Goal: Task Accomplishment & Management: Complete application form

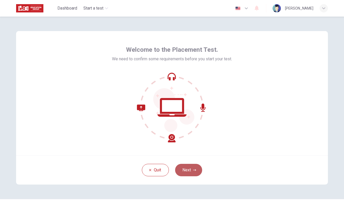
click at [187, 171] on button "Next" at bounding box center [188, 170] width 27 height 12
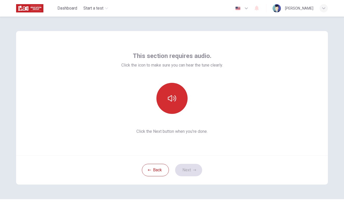
click at [170, 109] on button "button" at bounding box center [171, 98] width 31 height 31
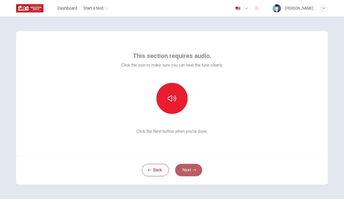
click at [189, 172] on button "Next" at bounding box center [188, 170] width 27 height 12
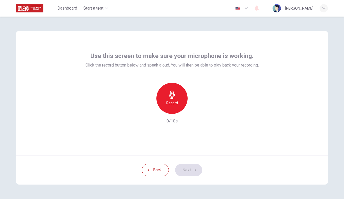
click at [249, 7] on icon "button" at bounding box center [246, 8] width 6 height 6
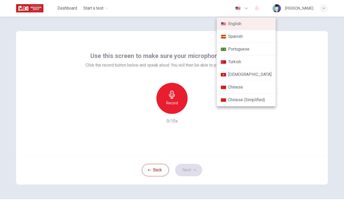
click at [280, 24] on div at bounding box center [172, 102] width 344 height 205
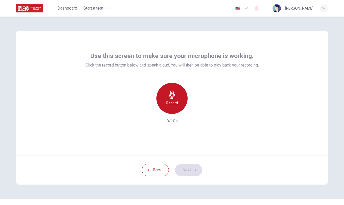
click at [170, 89] on div "Record" at bounding box center [171, 98] width 31 height 31
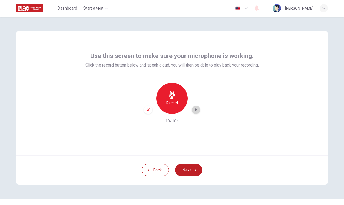
click at [194, 106] on div "button" at bounding box center [195, 110] width 8 height 8
click at [149, 110] on icon "button" at bounding box center [148, 110] width 5 height 5
click at [187, 168] on button "Next" at bounding box center [188, 170] width 27 height 12
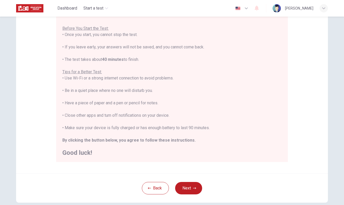
scroll to position [54, 0]
click at [184, 186] on button "Next" at bounding box center [188, 188] width 27 height 12
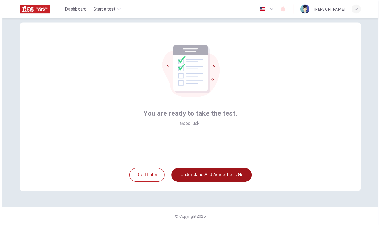
scroll to position [11, 0]
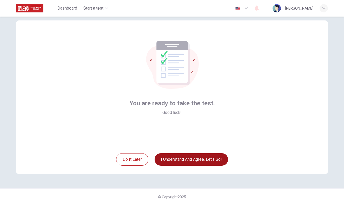
click at [182, 162] on button "I understand and agree. Let’s go!" at bounding box center [190, 160] width 73 height 12
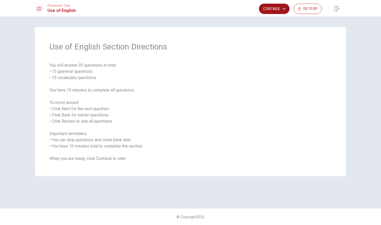
click at [261, 11] on button "Continue" at bounding box center [274, 9] width 31 height 10
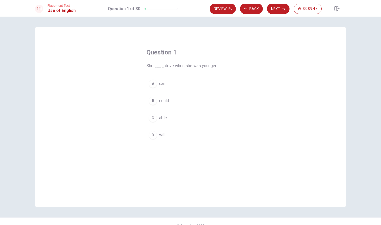
click at [151, 137] on div "D" at bounding box center [153, 135] width 8 height 8
click at [173, 138] on button "D will" at bounding box center [191, 135] width 88 height 13
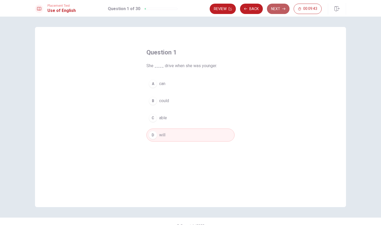
click at [276, 5] on button "Next" at bounding box center [278, 9] width 23 height 10
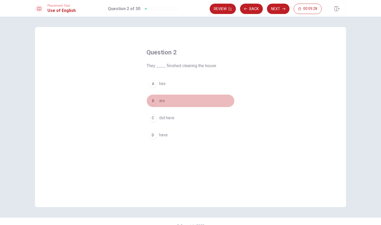
click at [154, 102] on div "B" at bounding box center [153, 101] width 8 height 8
click at [275, 8] on button "Next" at bounding box center [278, 9] width 23 height 10
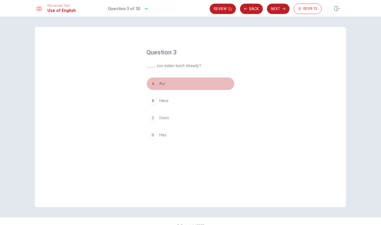
click at [154, 83] on div "A" at bounding box center [153, 84] width 8 height 8
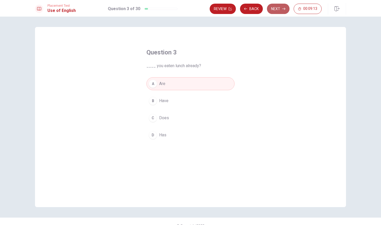
click at [279, 5] on button "Next" at bounding box center [278, 9] width 23 height 10
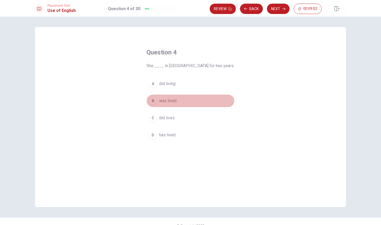
click at [153, 103] on div "B" at bounding box center [153, 101] width 8 height 8
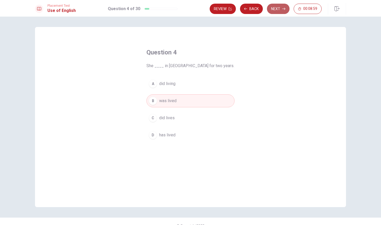
click at [276, 8] on button "Next" at bounding box center [278, 9] width 23 height 10
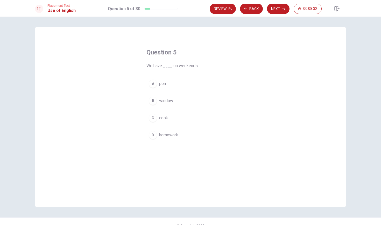
click at [153, 116] on div "C" at bounding box center [153, 118] width 8 height 8
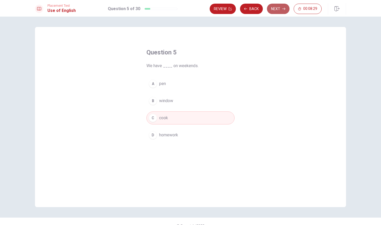
click at [283, 9] on icon "button" at bounding box center [284, 9] width 3 height 2
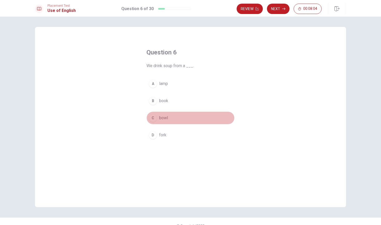
click at [153, 117] on div "C" at bounding box center [153, 118] width 8 height 8
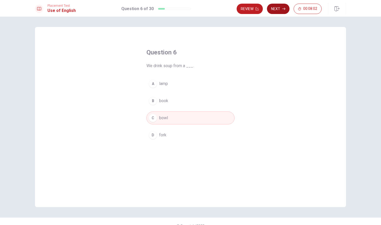
click at [282, 11] on button "Next" at bounding box center [278, 9] width 23 height 10
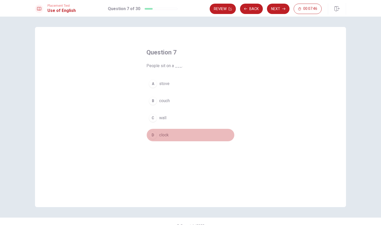
click at [153, 135] on div "D" at bounding box center [153, 135] width 8 height 8
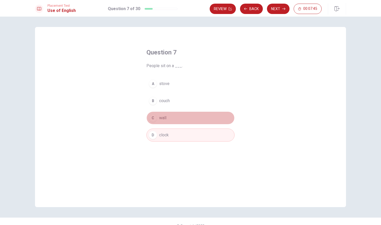
click at [156, 116] on div "C" at bounding box center [153, 118] width 8 height 8
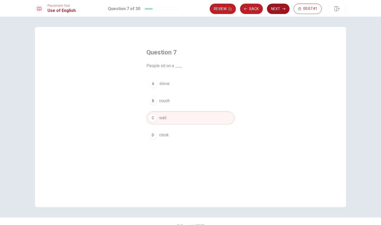
click at [280, 12] on button "Next" at bounding box center [278, 9] width 23 height 10
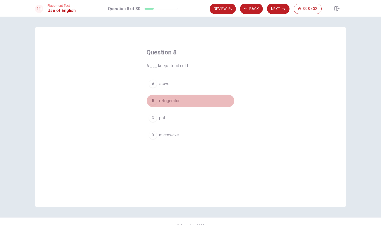
click at [152, 102] on div "B" at bounding box center [153, 101] width 8 height 8
click at [278, 10] on button "Next" at bounding box center [278, 9] width 23 height 10
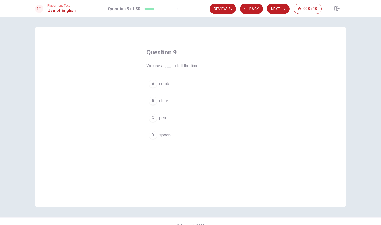
click at [152, 121] on div "C" at bounding box center [153, 118] width 8 height 8
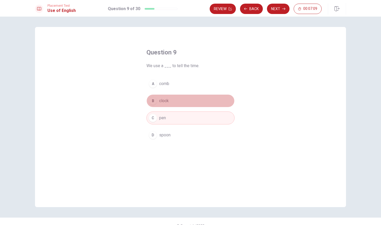
click at [157, 101] on div "B" at bounding box center [153, 101] width 8 height 8
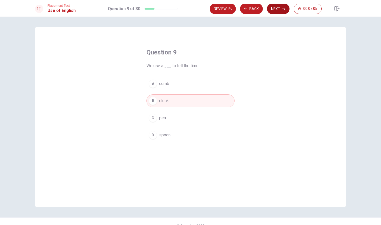
click at [276, 8] on button "Next" at bounding box center [278, 9] width 23 height 10
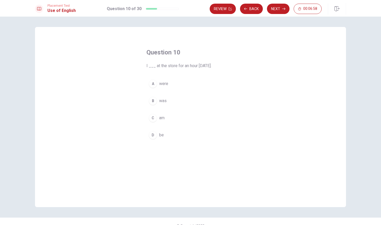
click at [153, 100] on div "B" at bounding box center [153, 101] width 8 height 8
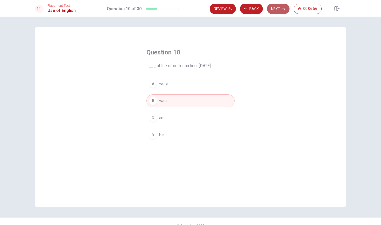
click at [280, 12] on button "Next" at bounding box center [278, 9] width 23 height 10
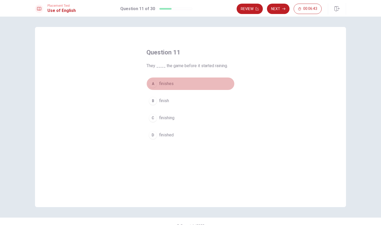
click at [152, 84] on div "A" at bounding box center [153, 84] width 8 height 8
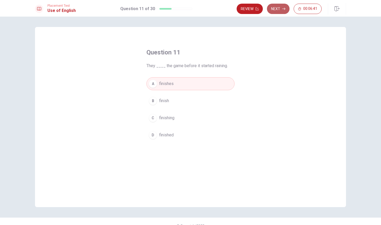
click at [281, 10] on button "Next" at bounding box center [278, 9] width 23 height 10
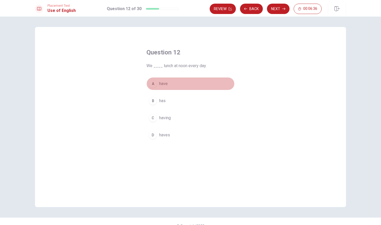
click at [152, 84] on div "A" at bounding box center [153, 84] width 8 height 8
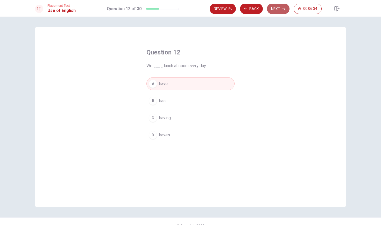
click at [269, 9] on button "Next" at bounding box center [278, 9] width 23 height 10
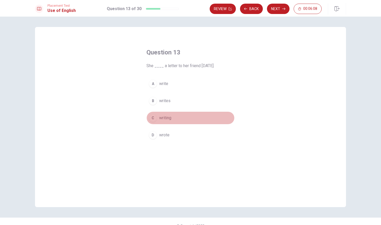
click at [152, 119] on div "C" at bounding box center [153, 118] width 8 height 8
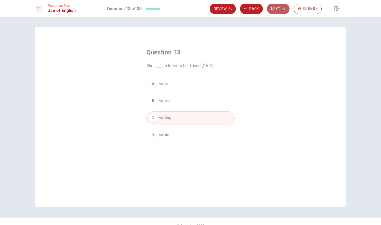
click at [278, 10] on button "Next" at bounding box center [278, 9] width 23 height 10
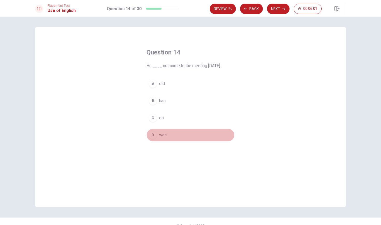
click at [152, 136] on div "D" at bounding box center [153, 135] width 8 height 8
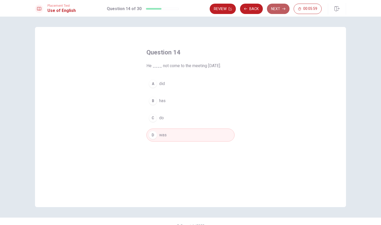
click at [272, 11] on button "Next" at bounding box center [278, 9] width 23 height 10
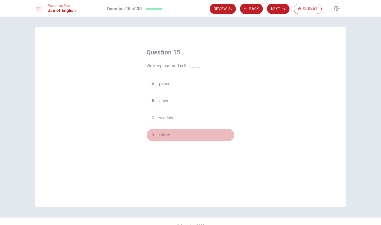
click at [155, 137] on div "D" at bounding box center [153, 135] width 8 height 8
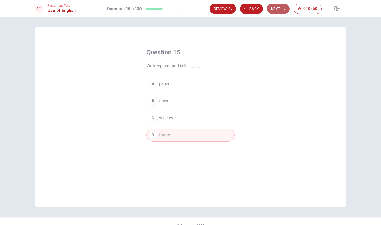
click at [284, 8] on icon "button" at bounding box center [284, 8] width 3 height 3
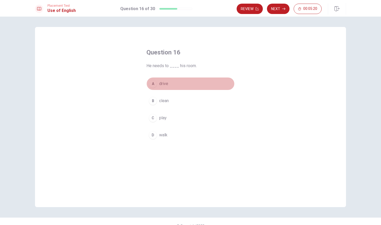
click at [155, 85] on div "A" at bounding box center [153, 84] width 8 height 8
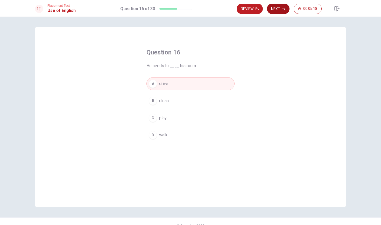
click at [279, 10] on button "Next" at bounding box center [278, 9] width 23 height 10
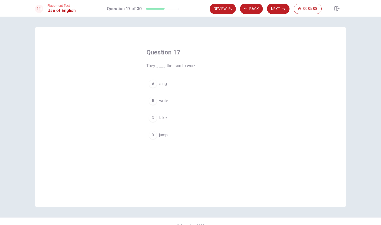
click at [155, 135] on div "D" at bounding box center [153, 135] width 8 height 8
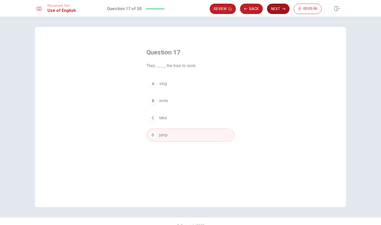
click at [278, 7] on button "Next" at bounding box center [278, 9] width 23 height 10
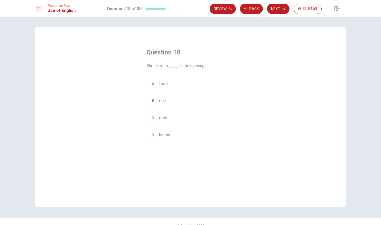
click at [170, 86] on button "A food" at bounding box center [191, 83] width 88 height 13
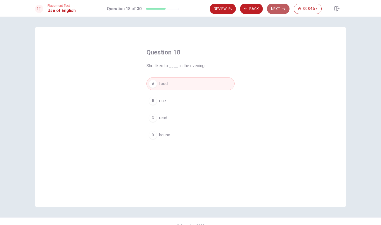
click at [279, 10] on button "Next" at bounding box center [278, 9] width 23 height 10
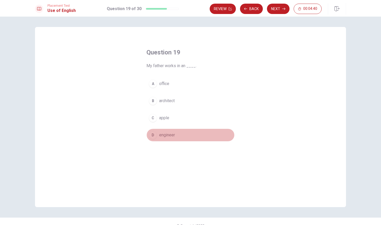
click at [163, 132] on span "engineer" at bounding box center [167, 135] width 16 height 6
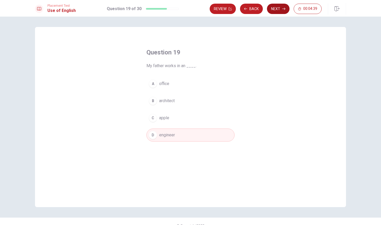
click at [278, 7] on button "Next" at bounding box center [278, 9] width 23 height 10
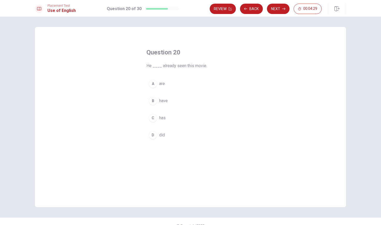
click at [158, 133] on button "D did" at bounding box center [191, 135] width 88 height 13
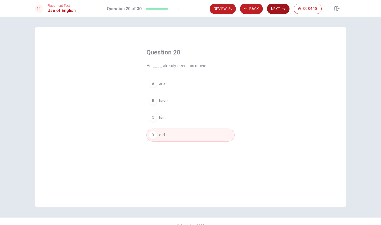
click at [284, 11] on button "Next" at bounding box center [278, 9] width 23 height 10
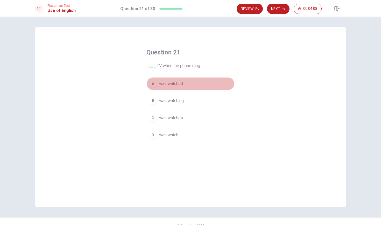
click at [154, 84] on div "A" at bounding box center [153, 84] width 8 height 8
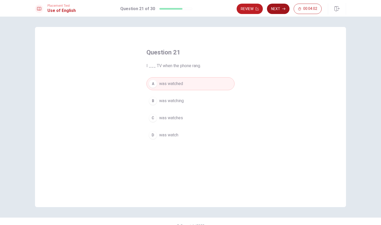
click at [278, 11] on button "Next" at bounding box center [278, 9] width 23 height 10
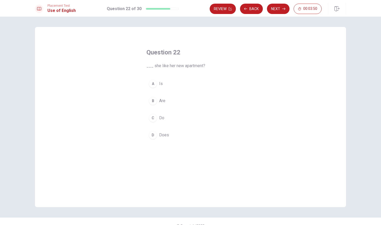
click at [166, 135] on span "Does" at bounding box center [164, 135] width 10 height 6
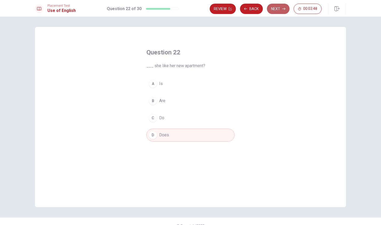
click at [288, 6] on button "Next" at bounding box center [278, 9] width 23 height 10
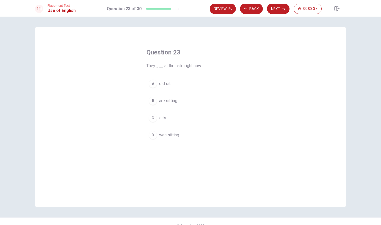
click at [169, 101] on span "are sitting" at bounding box center [168, 101] width 18 height 6
click at [281, 10] on button "Next" at bounding box center [278, 9] width 23 height 10
click at [150, 136] on div "D" at bounding box center [153, 135] width 8 height 8
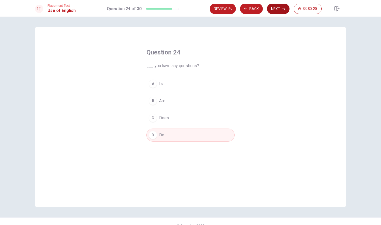
click at [273, 8] on button "Next" at bounding box center [278, 9] width 23 height 10
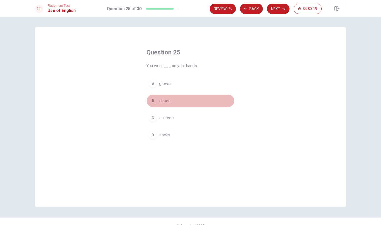
click at [162, 99] on span "shoes" at bounding box center [164, 101] width 11 height 6
click at [275, 11] on button "Next" at bounding box center [278, 9] width 23 height 10
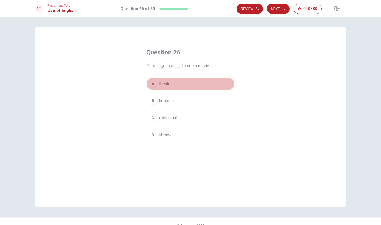
click at [157, 84] on div "A" at bounding box center [153, 84] width 8 height 8
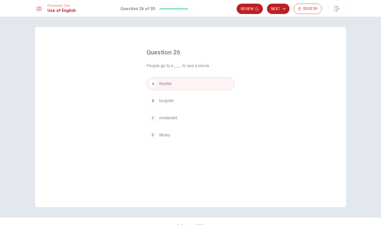
click at [275, 10] on button "Next" at bounding box center [278, 9] width 23 height 10
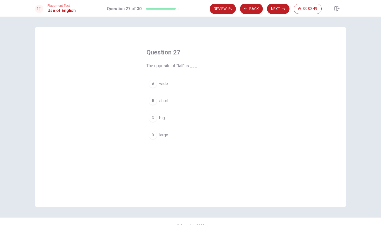
click at [156, 117] on div "C" at bounding box center [153, 118] width 8 height 8
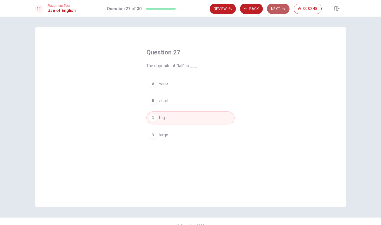
click at [277, 11] on button "Next" at bounding box center [278, 9] width 23 height 10
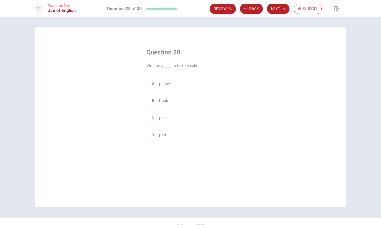
click at [154, 87] on div "A" at bounding box center [153, 84] width 8 height 8
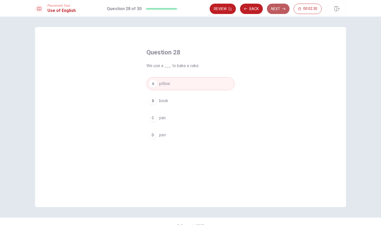
click at [284, 12] on button "Next" at bounding box center [278, 9] width 23 height 10
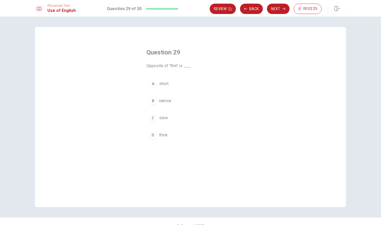
click at [153, 120] on div "C" at bounding box center [153, 118] width 8 height 8
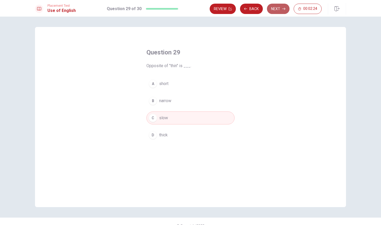
click at [270, 7] on button "Next" at bounding box center [278, 9] width 23 height 10
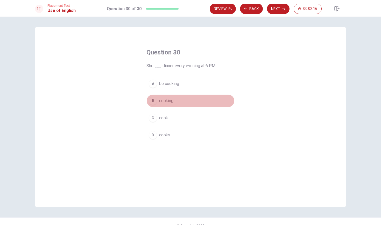
click at [168, 102] on span "cooking" at bounding box center [166, 101] width 14 height 6
click at [279, 10] on button "Next" at bounding box center [278, 9] width 23 height 10
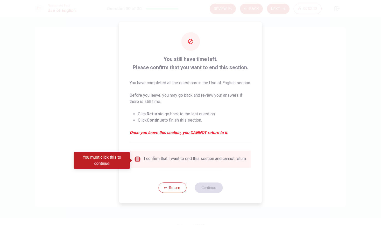
click at [138, 161] on input "You must click this to continue" at bounding box center [138, 159] width 6 height 6
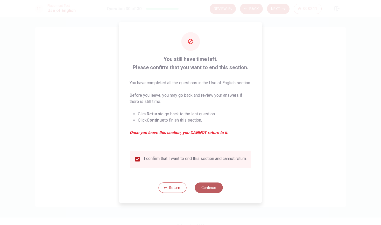
click at [207, 193] on button "Continue" at bounding box center [209, 188] width 28 height 10
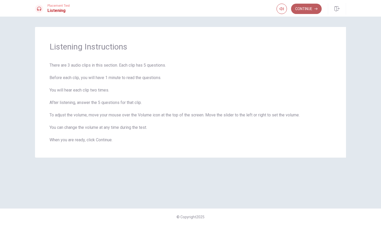
click at [307, 10] on button "Continue" at bounding box center [306, 9] width 31 height 10
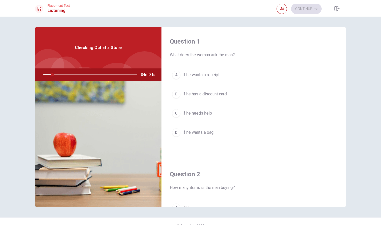
click at [48, 74] on div at bounding box center [89, 74] width 104 height 12
click at [66, 75] on div at bounding box center [89, 74] width 104 height 12
drag, startPoint x: 55, startPoint y: 76, endPoint x: 50, endPoint y: 77, distance: 4.4
click at [50, 77] on div at bounding box center [89, 74] width 104 height 12
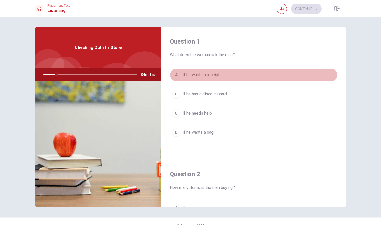
click at [179, 72] on div "A" at bounding box center [176, 75] width 8 height 8
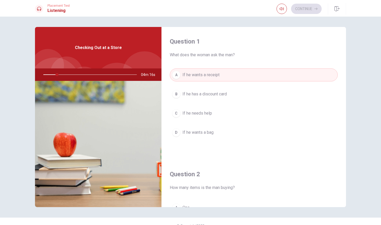
click at [204, 62] on div "Question 1 What does the woman ask the man? A If he wants a receipt B If he has…" at bounding box center [254, 93] width 185 height 133
click at [186, 114] on span "If he needs help" at bounding box center [198, 113] width 30 height 6
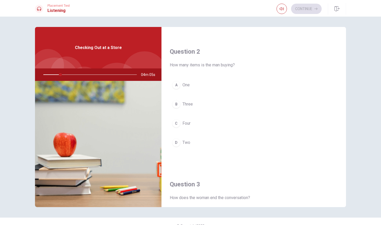
scroll to position [124, 0]
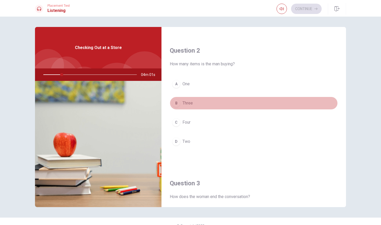
click at [176, 103] on div "B" at bounding box center [176, 103] width 8 height 8
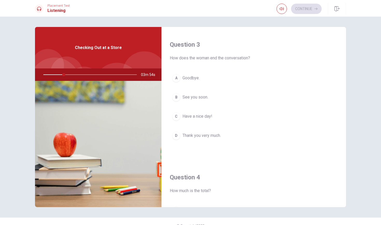
scroll to position [265, 0]
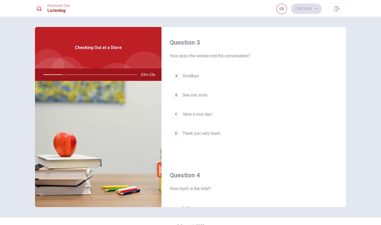
click at [191, 95] on span "See you soon." at bounding box center [196, 95] width 26 height 6
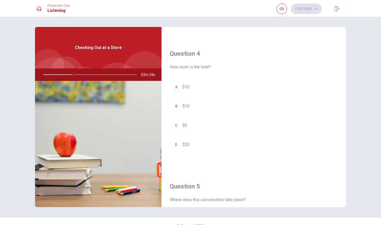
scroll to position [389, 0]
click at [186, 85] on span "$15" at bounding box center [186, 85] width 7 height 6
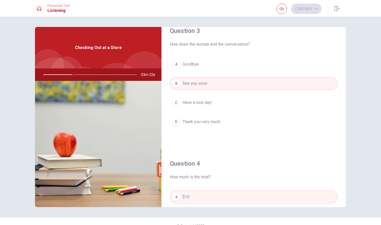
scroll to position [270, 0]
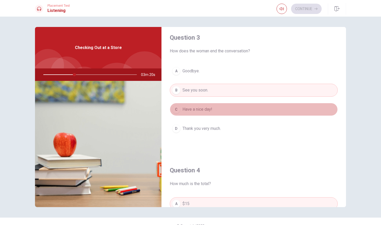
click at [190, 111] on span "Have a nice day!" at bounding box center [198, 109] width 30 height 6
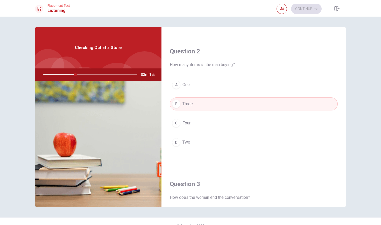
scroll to position [121, 0]
click at [188, 145] on span "Two" at bounding box center [187, 145] width 8 height 6
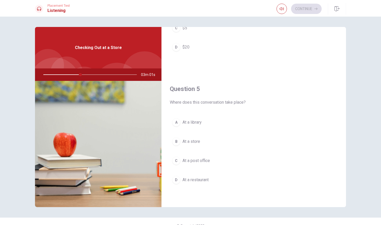
scroll to position [484, 0]
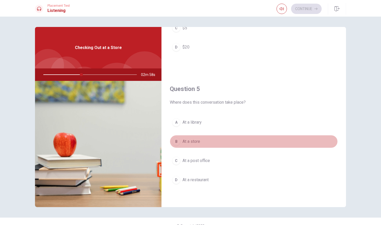
click at [192, 141] on span "At a store" at bounding box center [192, 142] width 18 height 6
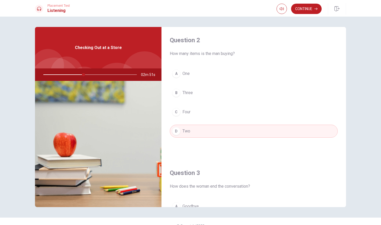
scroll to position [126, 0]
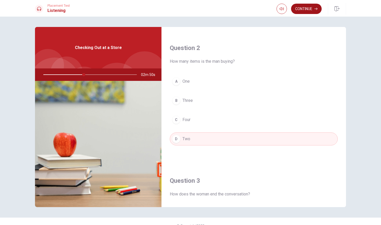
click at [303, 7] on button "Continue" at bounding box center [306, 9] width 31 height 10
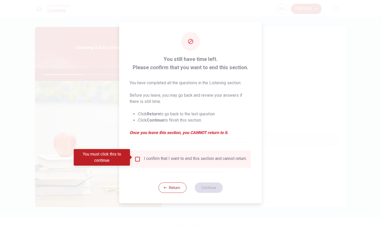
click at [138, 159] on input "You must click this to continue" at bounding box center [138, 159] width 6 height 6
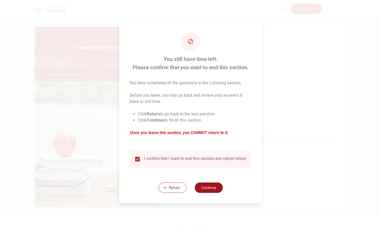
click at [205, 188] on button "Continue" at bounding box center [209, 188] width 28 height 10
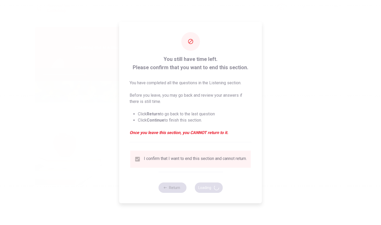
type input "45"
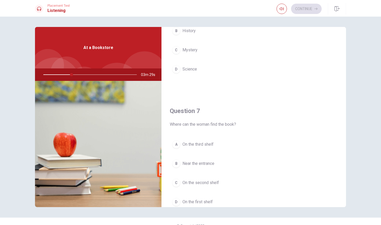
scroll to position [63, 0]
click at [187, 54] on button "C Mystery" at bounding box center [254, 50] width 168 height 13
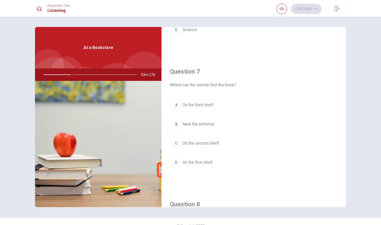
scroll to position [113, 0]
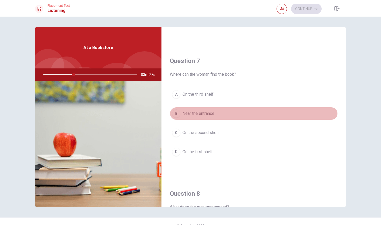
click at [208, 115] on span "Near the entrance" at bounding box center [199, 114] width 32 height 6
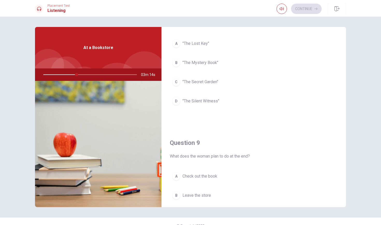
scroll to position [292, 0]
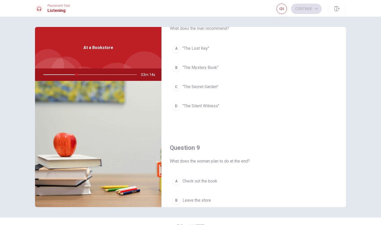
click at [212, 65] on span ""The Mystery Book"" at bounding box center [201, 68] width 36 height 6
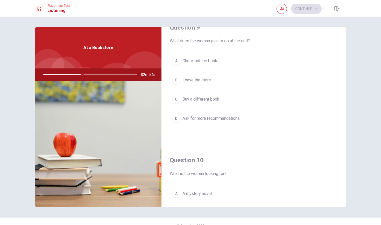
scroll to position [420, 0]
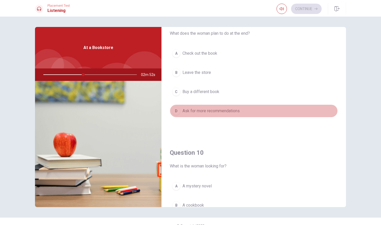
click at [211, 113] on span "Ask for more recommendations" at bounding box center [211, 111] width 57 height 6
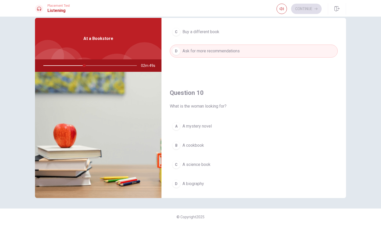
scroll to position [469, 0]
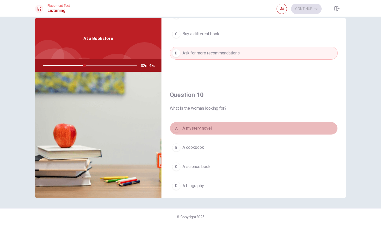
click at [211, 131] on span "A mystery novel" at bounding box center [197, 128] width 29 height 6
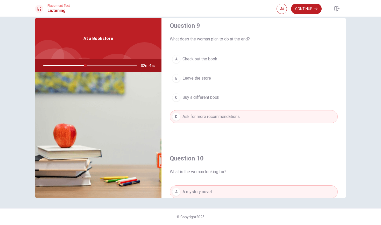
scroll to position [403, 0]
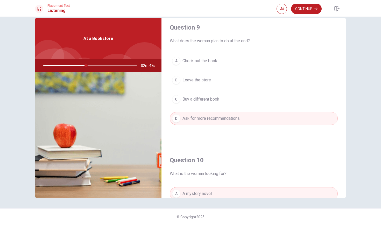
click at [113, 56] on div at bounding box center [117, 77] width 46 height 46
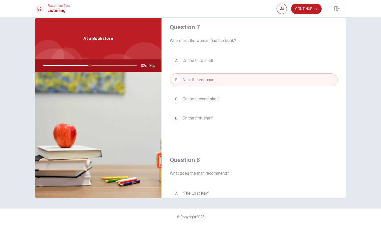
scroll to position [136, 0]
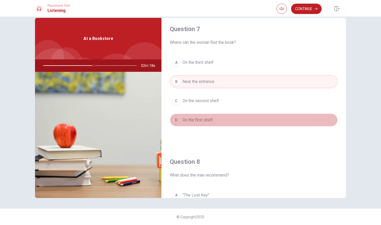
click at [206, 119] on span "On the first shelf" at bounding box center [198, 120] width 30 height 6
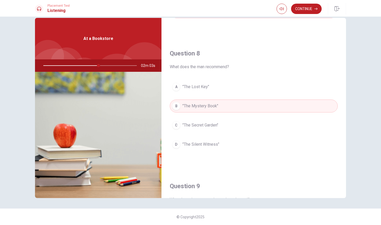
scroll to position [223, 0]
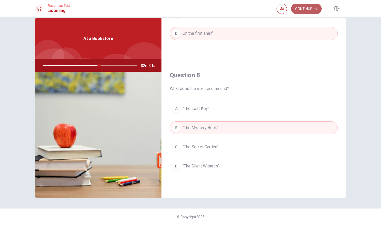
click at [311, 9] on button "Continue" at bounding box center [306, 9] width 31 height 10
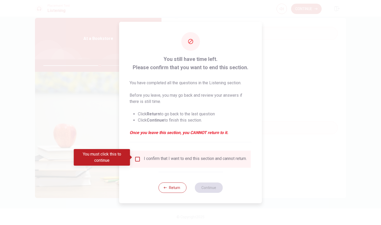
click at [141, 157] on div "I confirm that I want to end this section and cannot return." at bounding box center [191, 159] width 112 height 6
click at [137, 158] on input "You must click this to continue" at bounding box center [138, 159] width 6 height 6
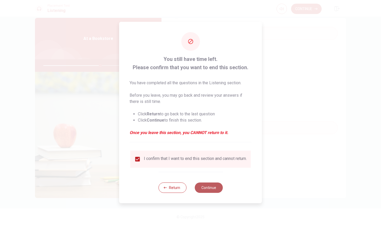
click at [202, 188] on button "Continue" at bounding box center [209, 188] width 28 height 10
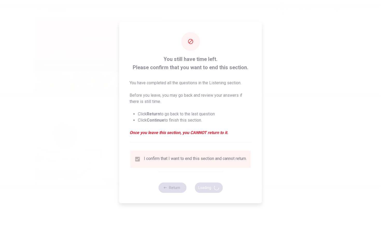
type input "62"
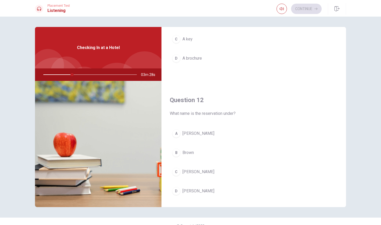
scroll to position [86, 0]
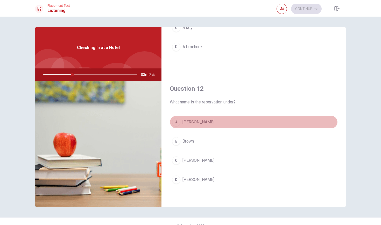
click at [177, 120] on div "A" at bounding box center [176, 122] width 8 height 8
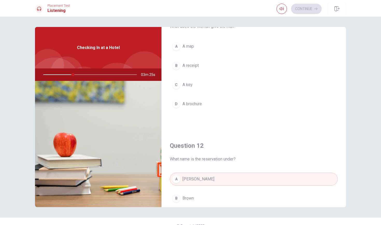
scroll to position [28, 0]
click at [194, 105] on span "A brochure" at bounding box center [192, 104] width 19 height 6
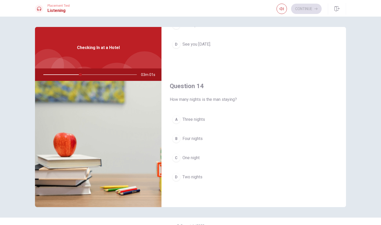
scroll to position [357, 0]
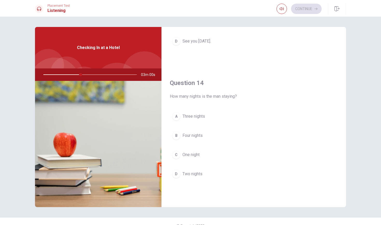
click at [187, 114] on span "Three nights" at bounding box center [194, 116] width 23 height 6
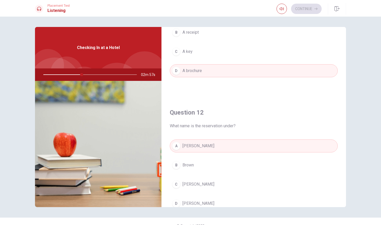
scroll to position [28, 0]
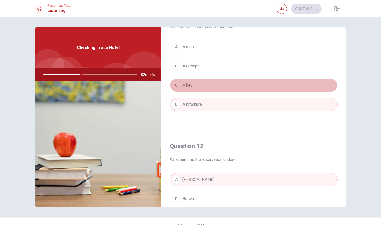
click at [192, 85] on span "A key" at bounding box center [188, 85] width 10 height 6
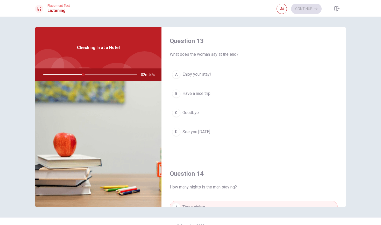
scroll to position [266, 0]
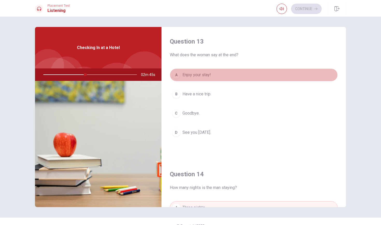
click at [205, 74] on span "Enjoy your stay!" at bounding box center [197, 75] width 29 height 6
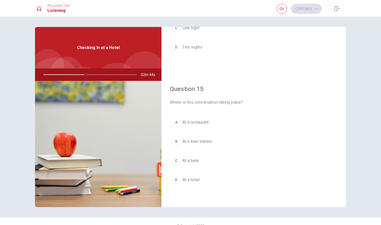
scroll to position [484, 0]
click at [189, 180] on span "At a hotel" at bounding box center [191, 180] width 17 height 6
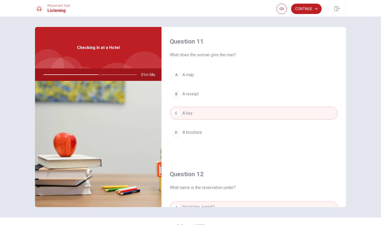
scroll to position [0, 0]
click at [118, 74] on div at bounding box center [89, 74] width 104 height 12
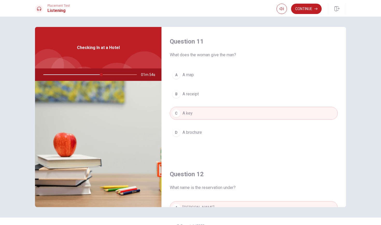
click at [101, 76] on div at bounding box center [89, 74] width 104 height 12
click at [111, 76] on div at bounding box center [89, 74] width 104 height 12
click at [147, 76] on span "01m 52s" at bounding box center [150, 74] width 18 height 12
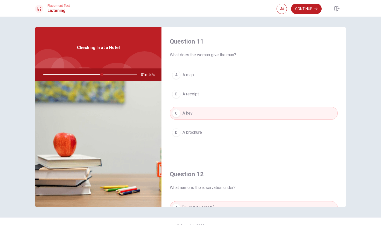
click at [147, 76] on span "01m 52s" at bounding box center [150, 74] width 18 height 12
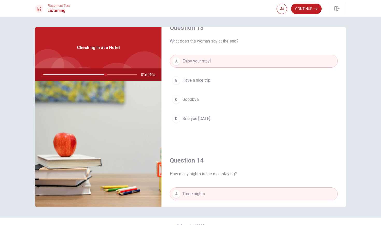
scroll to position [318, 0]
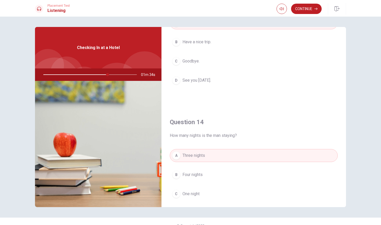
drag, startPoint x: 107, startPoint y: 76, endPoint x: 96, endPoint y: 76, distance: 11.7
click at [97, 76] on div at bounding box center [89, 74] width 104 height 12
click at [63, 76] on div at bounding box center [89, 74] width 104 height 12
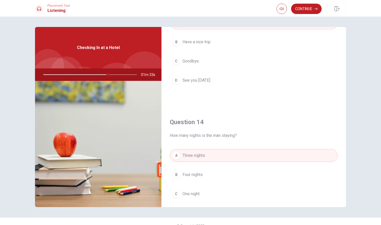
click at [63, 76] on div at bounding box center [89, 74] width 104 height 12
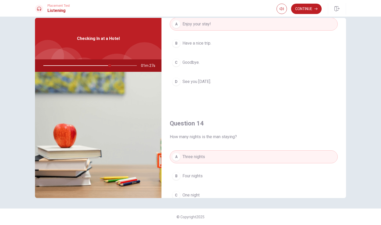
scroll to position [300, 0]
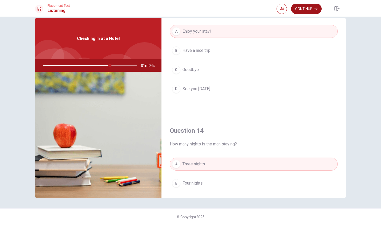
click at [305, 10] on button "Continue" at bounding box center [306, 9] width 31 height 10
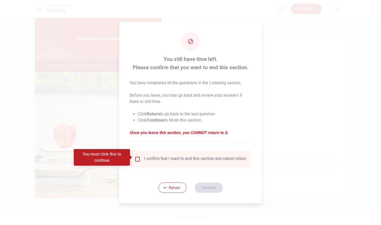
click at [137, 156] on input "You must click this to continue" at bounding box center [138, 159] width 6 height 6
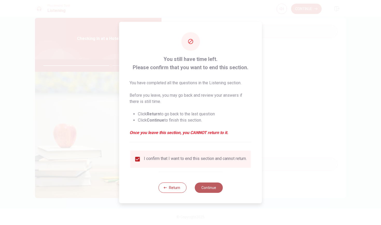
click at [209, 187] on button "Continue" at bounding box center [209, 188] width 28 height 10
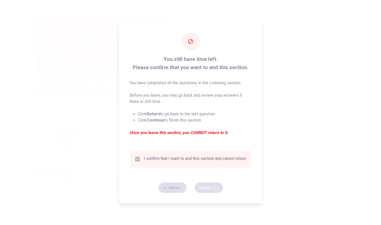
type input "73"
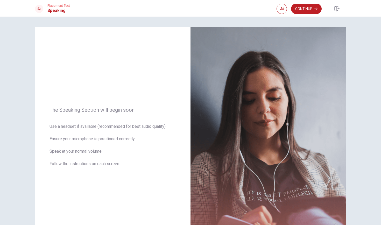
scroll to position [0, 0]
click at [310, 8] on button "Continue" at bounding box center [306, 9] width 31 height 10
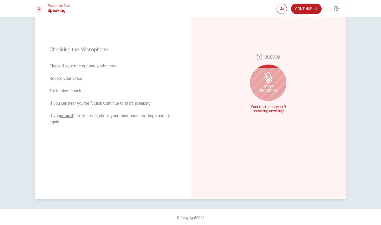
scroll to position [54, 0]
click at [265, 77] on icon at bounding box center [268, 78] width 10 height 10
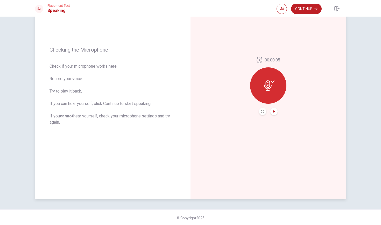
click at [275, 111] on icon "Play Audio" at bounding box center [274, 111] width 3 height 3
click at [275, 111] on icon "Pause Audio" at bounding box center [274, 111] width 3 height 3
click at [309, 11] on button "Continue" at bounding box center [306, 9] width 31 height 10
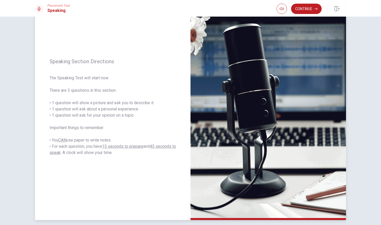
scroll to position [33, 0]
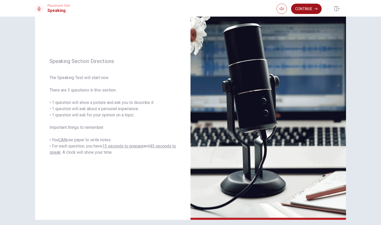
click at [307, 8] on button "Continue" at bounding box center [306, 9] width 31 height 10
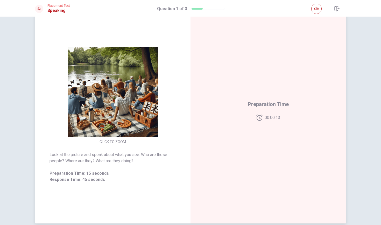
scroll to position [30, 0]
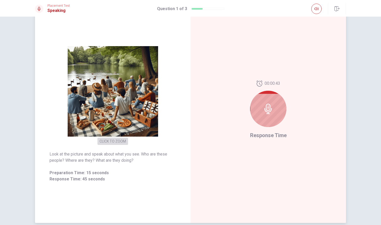
click at [108, 142] on button "CLICK TO ZOOM" at bounding box center [113, 141] width 31 height 7
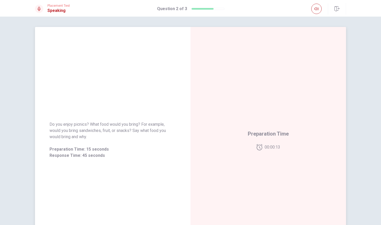
scroll to position [0, 0]
drag, startPoint x: 176, startPoint y: 91, endPoint x: 108, endPoint y: 86, distance: 68.5
click at [107, 86] on div "Do you enjoy picnics? What food would you bring? For example, would you bring s…" at bounding box center [113, 140] width 156 height 226
click at [108, 86] on div "Do you enjoy picnics? What food would you bring? For example, would you bring s…" at bounding box center [113, 140] width 156 height 226
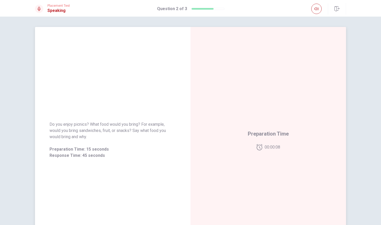
click at [108, 86] on div "Do you enjoy picnics? What food would you bring? For example, would you bring s…" at bounding box center [113, 140] width 156 height 226
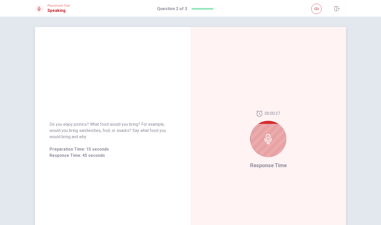
click at [267, 135] on icon at bounding box center [268, 139] width 10 height 10
click at [89, 80] on div "Do you enjoy picnics? What food would you bring? For example, would you bring s…" at bounding box center [113, 140] width 156 height 226
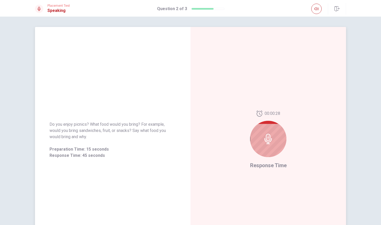
click at [89, 80] on div "Do you enjoy picnics? What food would you bring? For example, would you bring s…" at bounding box center [113, 140] width 156 height 226
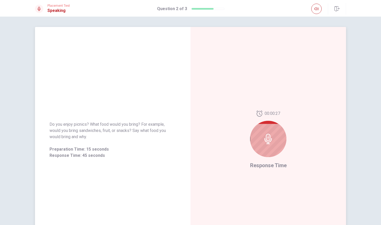
click at [89, 80] on div "Do you enjoy picnics? What food would you bring? For example, would you bring s…" at bounding box center [113, 140] width 156 height 226
click at [94, 87] on div "Do you enjoy picnics? What food would you bring? For example, would you bring s…" at bounding box center [113, 140] width 156 height 226
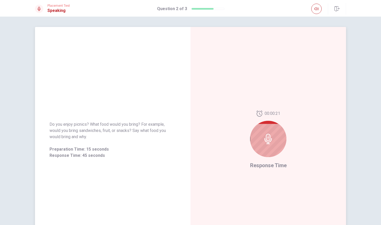
scroll to position [0, 0]
click at [94, 97] on div "Do you enjoy picnics? What food would you bring? For example, would you bring s…" at bounding box center [113, 140] width 156 height 226
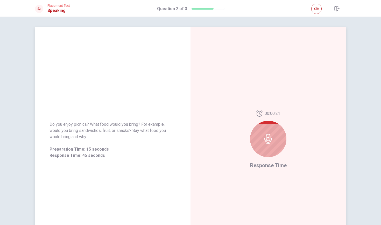
click at [94, 97] on div "Do you enjoy picnics? What food would you bring? For example, would you bring s…" at bounding box center [113, 140] width 156 height 226
click at [107, 77] on div "Do you enjoy picnics? What food would you bring? For example, would you bring s…" at bounding box center [113, 140] width 156 height 226
click at [103, 114] on div "Do you enjoy picnics? What food would you bring? For example, would you bring s…" at bounding box center [113, 140] width 156 height 226
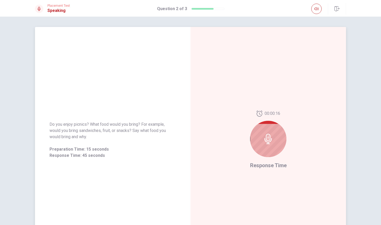
click at [103, 114] on div "Do you enjoy picnics? What food would you bring? For example, would you bring s…" at bounding box center [113, 140] width 156 height 226
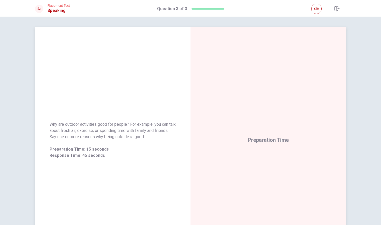
click at [113, 132] on span "Why are outdoor activities good for people? For example, you can talk about fre…" at bounding box center [113, 130] width 127 height 19
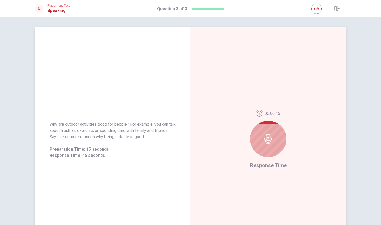
click at [265, 137] on icon at bounding box center [268, 139] width 10 height 10
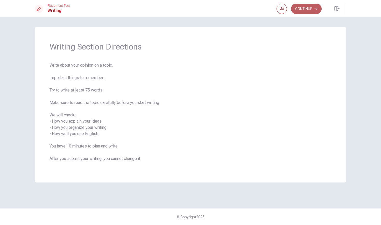
click at [309, 6] on button "Continue" at bounding box center [306, 9] width 31 height 10
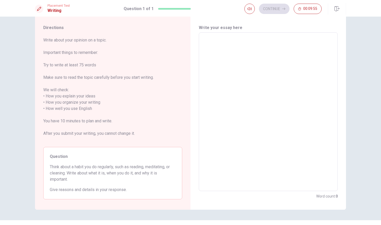
scroll to position [13, 0]
click at [218, 45] on textarea at bounding box center [269, 111] width 132 height 150
type textarea "m"
type textarea "x"
type textarea "my"
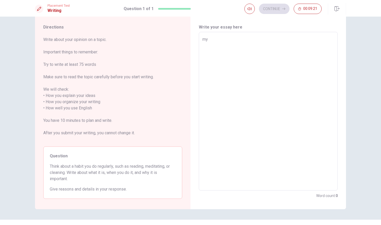
type textarea "x"
type textarea "my"
type textarea "x"
type textarea "my f"
type textarea "x"
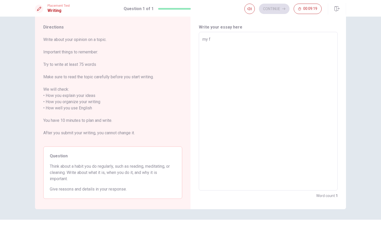
type textarea "my fa"
type textarea "x"
type textarea "my fav"
type textarea "x"
type textarea "my favo"
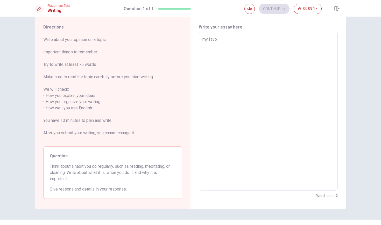
type textarea "x"
type textarea "my favor"
type textarea "x"
type textarea "my favori"
type textarea "x"
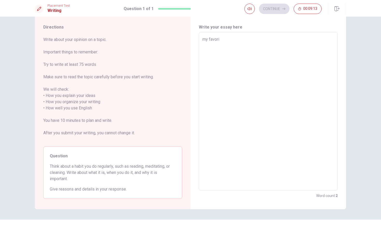
type textarea "my favori"
type textarea "x"
type textarea "my favori h"
type textarea "x"
type textarea "my favori ho"
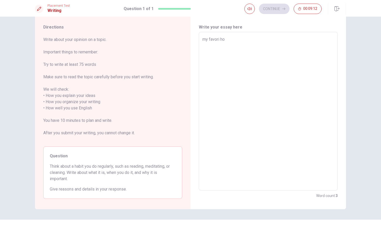
type textarea "x"
type textarea "my favori hob"
type textarea "x"
type textarea "my favori hobb"
type textarea "x"
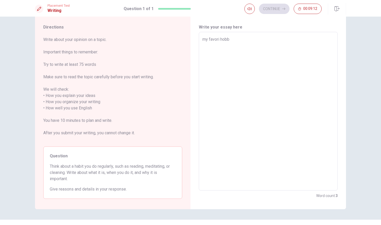
type textarea "my favori hobbi"
type textarea "x"
type textarea "my favori hobbie"
type textarea "x"
type textarea "my favori hobbies"
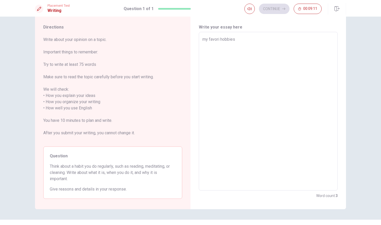
type textarea "x"
type textarea "my favori hobbies"
type textarea "x"
type textarea "my favori hobbies a"
type textarea "x"
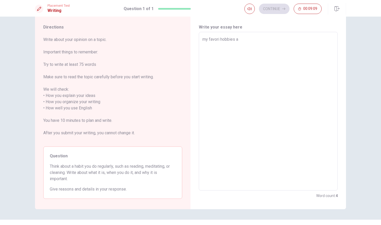
type textarea "my favori hobbies an"
type textarea "x"
type textarea "my favori hobbies and"
type textarea "x"
type textarea "my favori hobbies and"
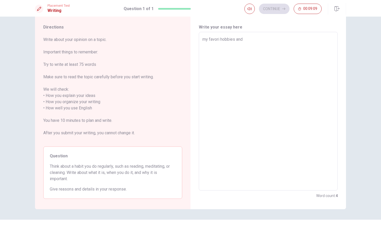
type textarea "x"
type textarea "my favori hobbies and"
type textarea "x"
type textarea "my favori hobbies an"
type textarea "x"
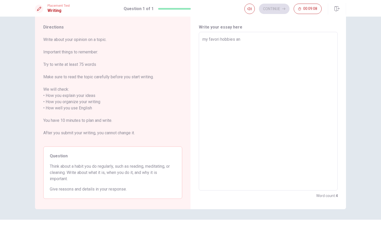
type textarea "my favori hobbies a"
type textarea "x"
type textarea "my favori hobbies"
type textarea "x"
type textarea "my favori hobbies i"
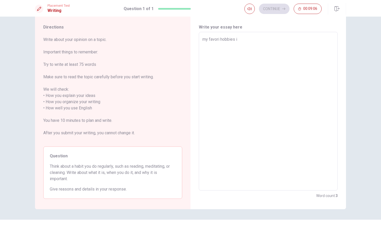
type textarea "x"
type textarea "my favori hobbies is"
type textarea "x"
type textarea "my favori hobbies is"
type textarea "x"
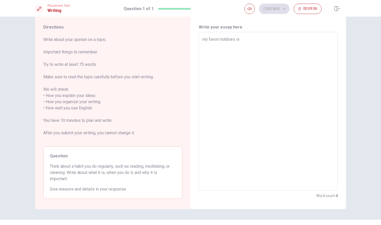
type textarea "my favori hobbies is p"
type textarea "x"
type textarea "my favori hobbies is pl"
type textarea "x"
type textarea "my favori hobbies is pla"
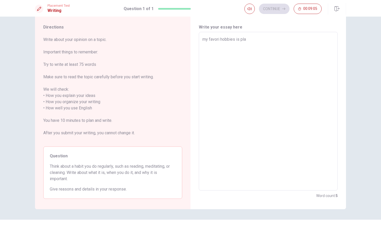
type textarea "x"
type textarea "my favori hobbies is play"
type textarea "x"
type textarea "my favori hobbies is play"
type textarea "x"
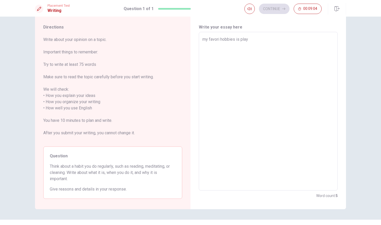
type textarea "my favori hobbies is play f"
type textarea "x"
type textarea "my favori hobbies is play fo"
type textarea "x"
type textarea "my favori hobbies is play foo"
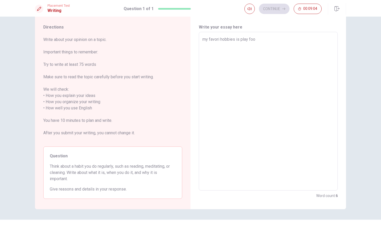
type textarea "x"
type textarea "my favori hobbies is play foot"
type textarea "x"
type textarea "my favori hobbies is play foot"
type textarea "x"
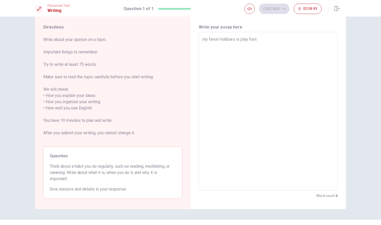
type textarea "my favori hobbies is play foot"
type textarea "x"
type textarea "my favori hobbies is play foot."
type textarea "x"
type textarea "my favori hobbies is play foot."
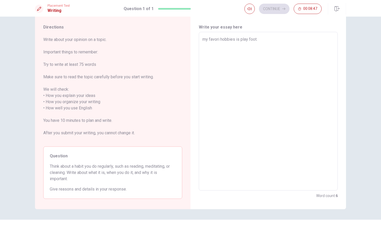
type textarea "x"
type textarea "my favori hobbies is play foot. I"
type textarea "x"
type textarea "my favori hobbies is play foot. I"
type textarea "x"
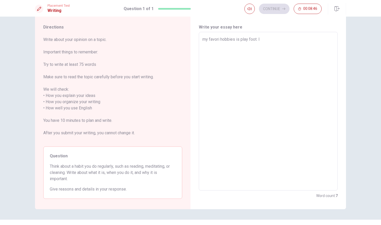
type textarea "my favori hobbies is play foot. I l"
type textarea "x"
type textarea "my favori hobbies is play foot. I lo"
type textarea "x"
type textarea "my favori hobbies is play foot. I lov"
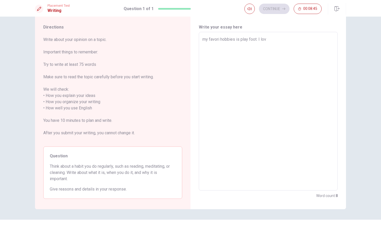
type textarea "x"
type textarea "my favori hobbies is play foot. I love"
type textarea "x"
type textarea "my favori hobbies is play foot. I love"
type textarea "x"
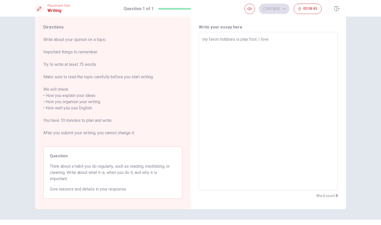
type textarea "my favori hobbies is play foot. I love d"
type textarea "x"
type textarea "my favori hobbies is play foot. I love de"
type textarea "x"
type textarea "my favori hobbies is play foot. I love de"
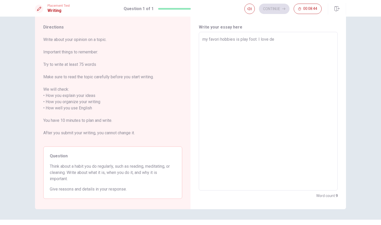
type textarea "x"
type textarea "my favori hobbies is play foot. I love de f"
type textarea "x"
type textarea "my favori hobbies is play foot. I love de fo"
type textarea "x"
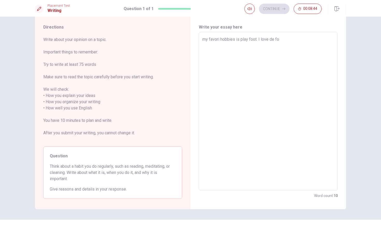
type textarea "my favori hobbies is play foot. I love de foo"
type textarea "x"
type textarea "my favori hobbies is play foot. I love de foot"
type textarea "x"
type textarea "my favori hobbies is play foot. I love de footb"
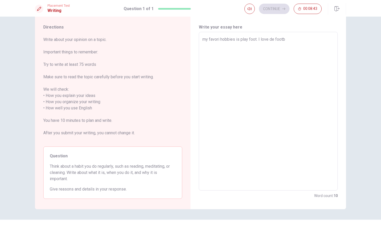
type textarea "x"
type textarea "my favori hobbies is play foot. I love de footba"
type textarea "x"
type textarea "my favori hobbies is play foot. I love de footbal"
type textarea "x"
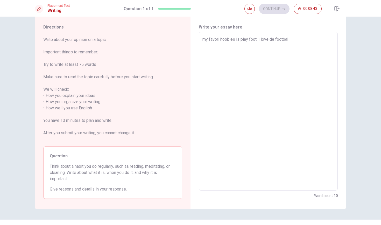
type textarea "my favori hobbies is play foot. I love de football"
type textarea "x"
type textarea "my favori hobbies is play foot. I love de football"
type textarea "x"
type textarea "my favori hobbies is play foot. I love de football b"
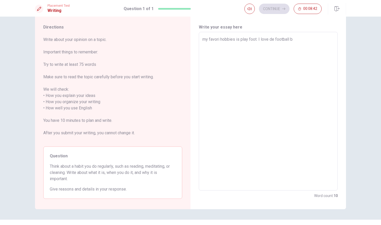
type textarea "x"
type textarea "my favori hobbies is play foot. I love de football be"
type textarea "x"
type textarea "my favori hobbies is play foot. I love de football bec"
type textarea "x"
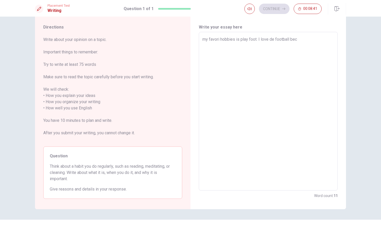
type textarea "my favori hobbies is play foot. I love de football beca"
type textarea "x"
type textarea "my favori hobbies is play foot. I love de football becau"
type textarea "x"
type textarea "my favori hobbies is play foot. I love de football becaus"
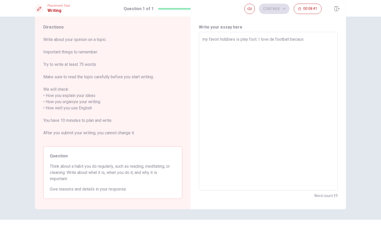
type textarea "x"
type textarea "my favori hobbies is play foot. I love de football because"
type textarea "x"
type textarea "my favori hobbies is play foot. I love de football because"
type textarea "x"
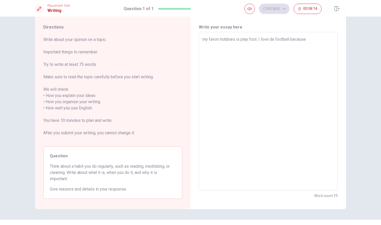
type textarea "my favori hobbies is play foot. I love de football because m"
type textarea "x"
type textarea "my favori hobbies is play foot. I love de football because my"
type textarea "x"
type textarea "my favori hobbies is play foot. I love de football because my"
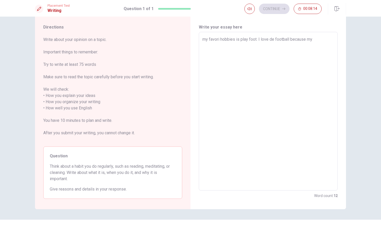
type textarea "x"
type textarea "my favori hobbies is play foot. I love de football because my f"
type textarea "x"
type textarea "my favori hobbies is play foot. I love de football because my fa"
type textarea "x"
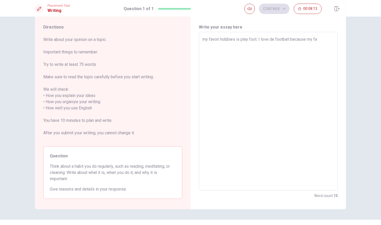
type textarea "my favori hobbies is play foot. I love de football because my fam"
type textarea "x"
type textarea "my favori hobbies is play foot. I love de football because my fami"
type textarea "x"
type textarea "my favori hobbies is play foot. I love de football because my famil"
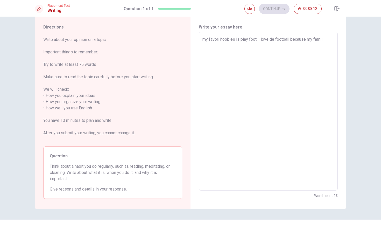
type textarea "x"
type textarea "my favori hobbies is play foot. I love de football because my famill"
type textarea "x"
type textarea "my favori hobbies is play foot. I love de football because my familly"
type textarea "x"
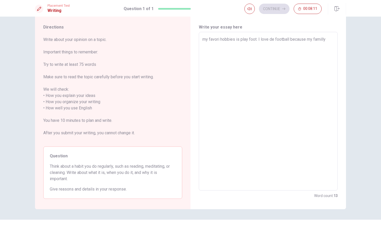
type textarea "my favori hobbies is play foot. I love de football because my familly"
type textarea "x"
type textarea "my favori hobbies is play foot. I love de football because my familly"
type textarea "x"
type textarea "my favori hobbies is play foot. I love de football because my famill"
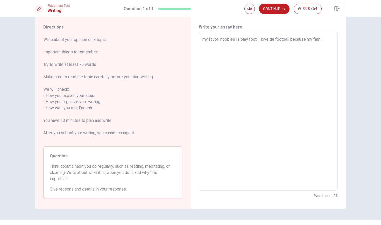
type textarea "x"
type textarea "my favori hobbies is play foot. I love de football because my famil"
type textarea "x"
type textarea "my favori hobbies is play foot. I love de football because my family"
type textarea "x"
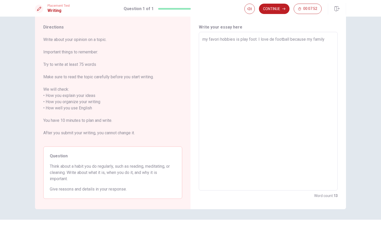
type textarea "my favori hobbies is play foot. I love de football because my familyn"
type textarea "x"
type textarea "my favori hobbies is play foot. I love de football because my family"
type textarea "x"
type textarea "my favori hobbies is play foot. I love de football because my family,"
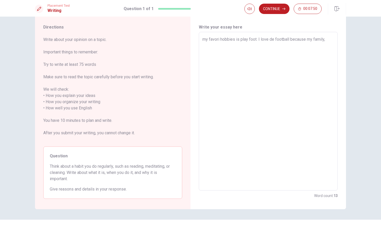
type textarea "x"
type textarea "my favori hobbies is play foot. I love de football because my family"
type textarea "x"
type textarea "my favori hobbies is play foot. I love de football because my family"
type textarea "x"
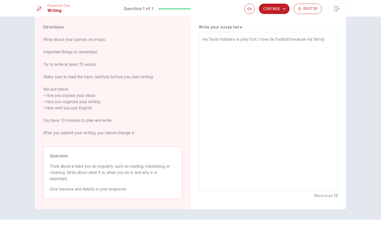
type textarea "my favori hobbies is play foot. I love de football because my family h"
type textarea "x"
type textarea "my favori hobbies is play foot. I love de football because my family ha"
type textarea "x"
type textarea "my favori hobbies is play foot. I love de football because my family has"
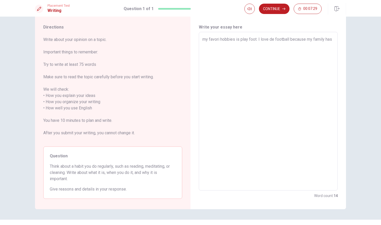
type textarea "x"
type textarea "my favori hobbies is play foot. I love de football because my family has"
type textarea "x"
type textarea "my favori hobbies is play foot. I love de football because my family has a"
type textarea "x"
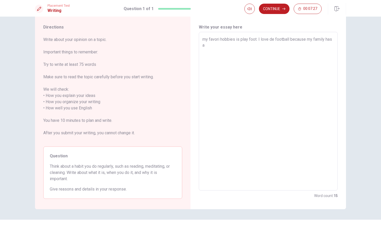
type textarea "my favori hobbies is play foot. I love de football because my family has al"
type textarea "x"
type textarea "my favori hobbies is play foot. I love de football because my family has alw"
type textarea "x"
type textarea "my favori hobbies is play foot. I love de football because my family has alwa"
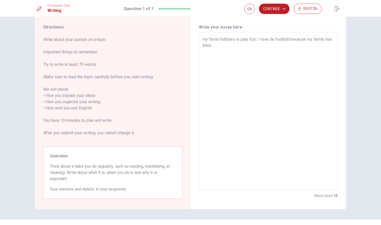
type textarea "x"
type textarea "my favori hobbies is play foot. I love de football because my family has alway"
type textarea "x"
type textarea "my favori hobbies is play foot. I love de football because my family has always"
click at [275, 38] on textarea "my favori hobbies is play foot. I love de football because my family has always…" at bounding box center [269, 111] width 132 height 150
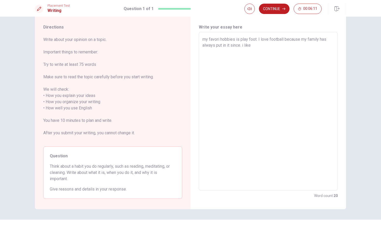
click at [256, 49] on textarea "my favori hobbies is play foot. I love football because my family has always pu…" at bounding box center [269, 111] width 132 height 150
click at [243, 45] on textarea "my favori hobbies is play foot. I love football because my family has always pu…" at bounding box center [269, 111] width 132 height 150
click at [244, 45] on textarea "my favori hobbies is play foot. I love football because my family has always pu…" at bounding box center [269, 111] width 132 height 150
click at [257, 47] on textarea "my favori hobbies is play foot. I love football because my family has always pu…" at bounding box center [269, 111] width 132 height 150
click at [278, 5] on button "Continue" at bounding box center [274, 9] width 31 height 10
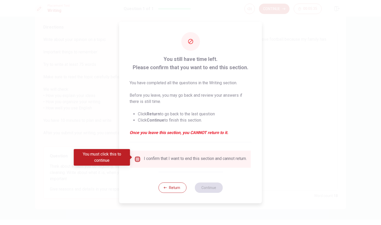
click at [138, 156] on input "You must click this to continue" at bounding box center [138, 159] width 6 height 6
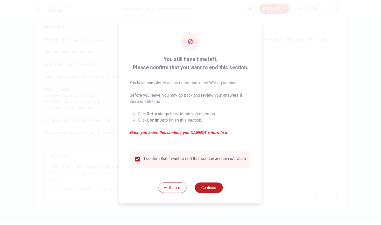
click at [202, 182] on div "Return Continue" at bounding box center [191, 187] width 64 height 31
click at [201, 188] on button "Continue" at bounding box center [209, 188] width 28 height 10
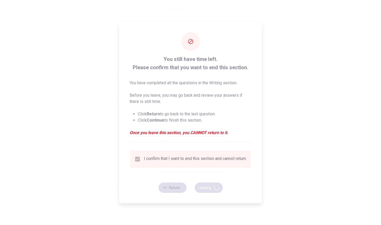
scroll to position [0, 0]
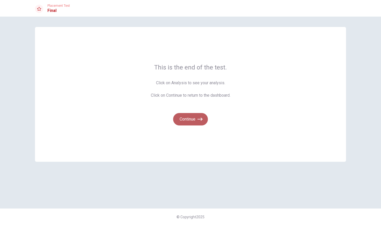
click at [191, 123] on button "Continue" at bounding box center [190, 119] width 35 height 12
